Goal: Task Accomplishment & Management: Complete application form

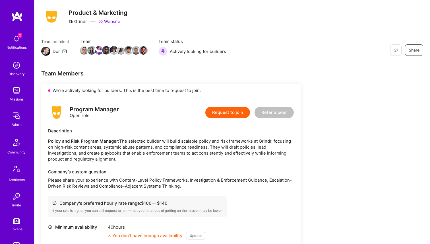
scroll to position [34, 0]
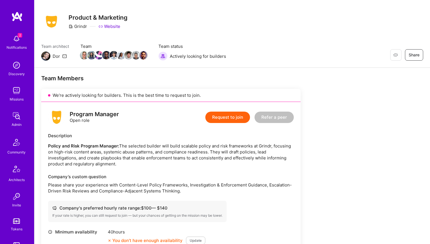
click at [224, 117] on button "Request to join" at bounding box center [227, 117] width 45 height 11
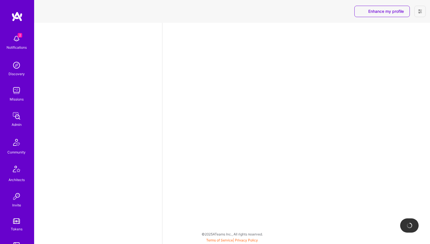
select select "NI"
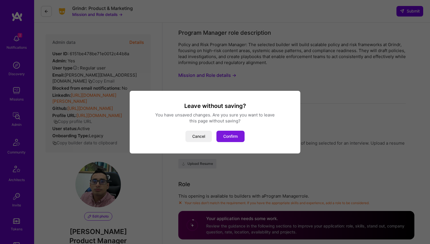
click at [231, 132] on button "Confirm" at bounding box center [230, 136] width 28 height 11
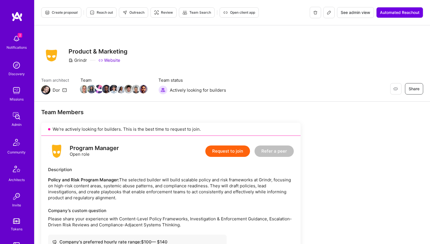
click at [229, 150] on button "Request to join" at bounding box center [227, 150] width 45 height 11
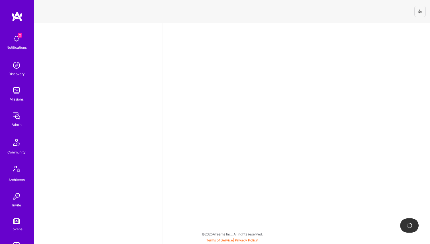
select select "NI"
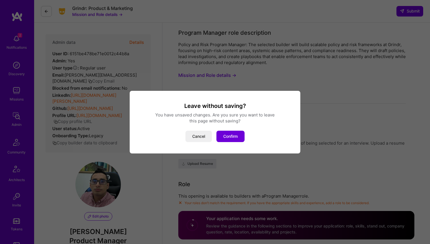
click at [225, 144] on div "Leave without saving? You have unsaved changes. Are you sure you want to leave …" at bounding box center [215, 122] width 171 height 63
click at [224, 139] on button "Confirm" at bounding box center [230, 136] width 28 height 11
